Goal: Task Accomplishment & Management: Manage account settings

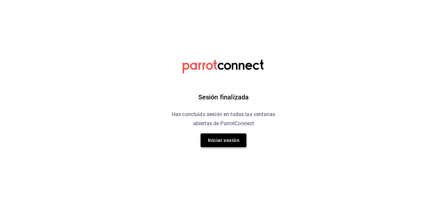
click at [226, 144] on button "Iniciar sesión" at bounding box center [224, 140] width 46 height 14
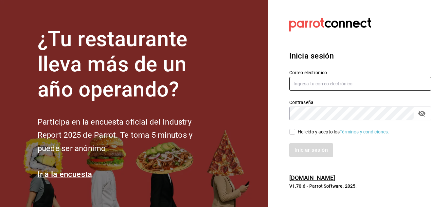
type input "israel.obregon@lapitzota.com"
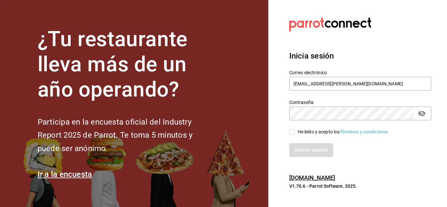
click at [295, 134] on span "He leído y acepto los Términos y condiciones." at bounding box center [342, 132] width 94 height 7
click at [295, 134] on input "He leído y acepto los Términos y condiciones." at bounding box center [292, 132] width 6 height 6
checkbox input "true"
click at [298, 150] on button "Iniciar sesión" at bounding box center [311, 150] width 44 height 14
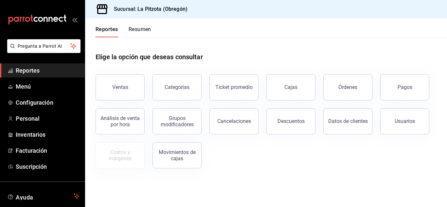
click at [143, 29] on button "Resumen" at bounding box center [140, 31] width 23 height 11
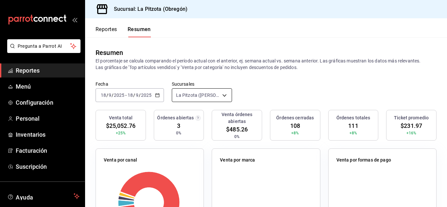
click at [226, 96] on body "Pregunta a Parrot AI Reportes Menú Configuración Personal Inventarios Facturaci…" at bounding box center [223, 103] width 447 height 207
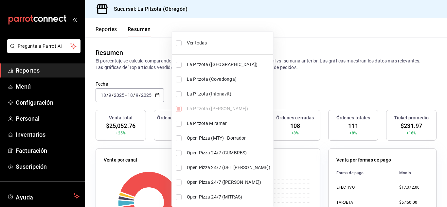
click at [178, 92] on input "checkbox" at bounding box center [179, 94] width 6 height 6
checkbox input "true"
type input "[object Object],[object Object]"
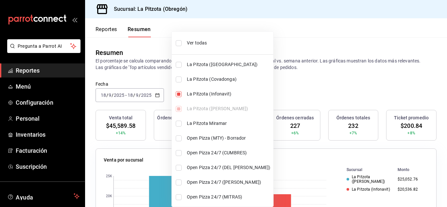
click at [178, 92] on input "checkbox" at bounding box center [179, 94] width 6 height 6
checkbox input "false"
type input "[object Object]"
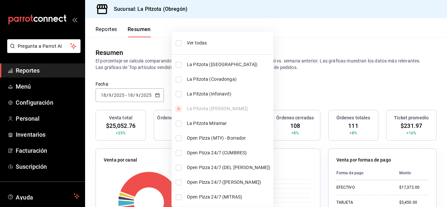
click at [292, 98] on div at bounding box center [223, 103] width 447 height 207
